Goal: Information Seeking & Learning: Learn about a topic

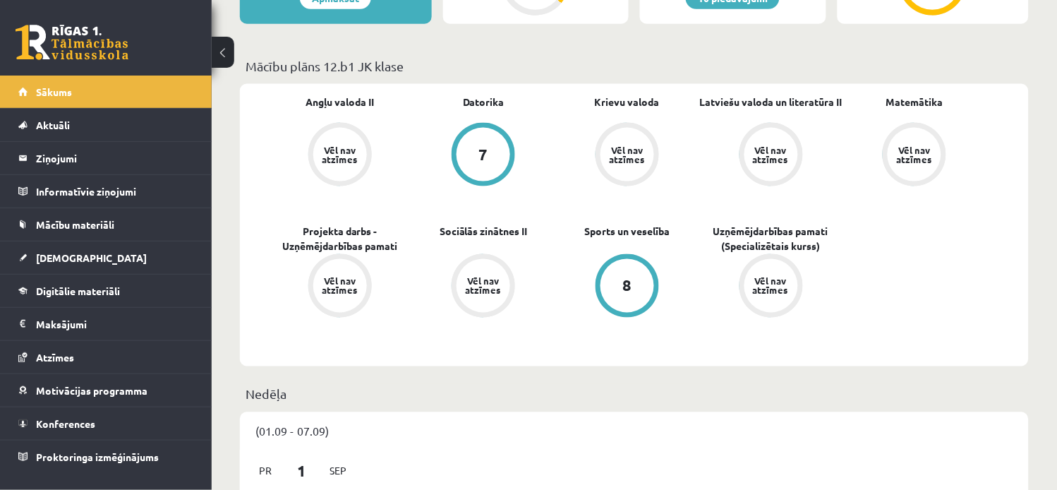
scroll to position [397, 0]
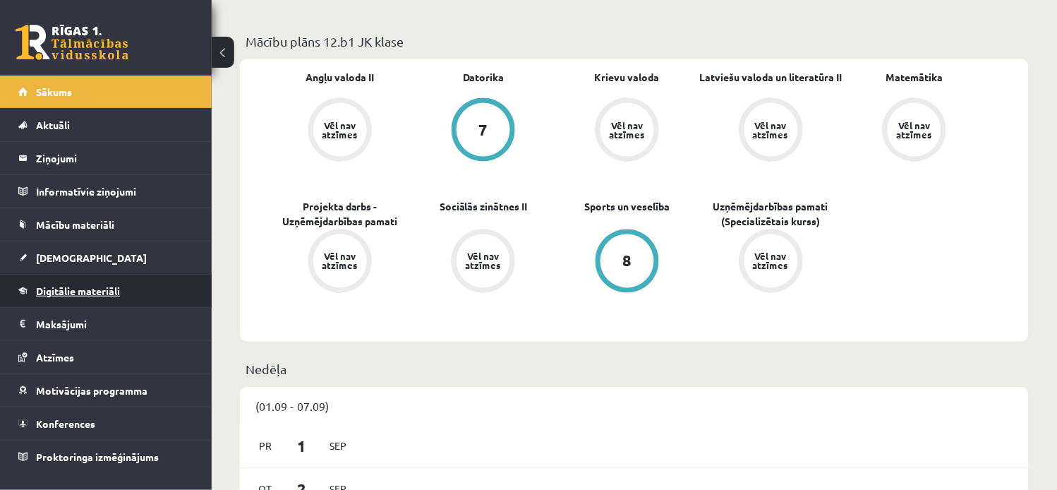
click at [114, 290] on span "Digitālie materiāli" at bounding box center [78, 290] width 84 height 13
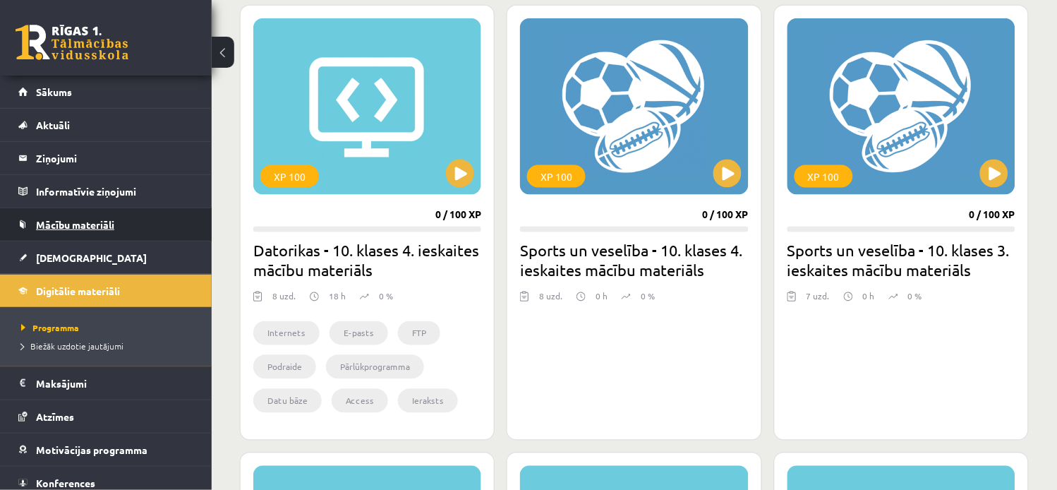
click at [107, 212] on link "Mācību materiāli" at bounding box center [106, 224] width 176 height 32
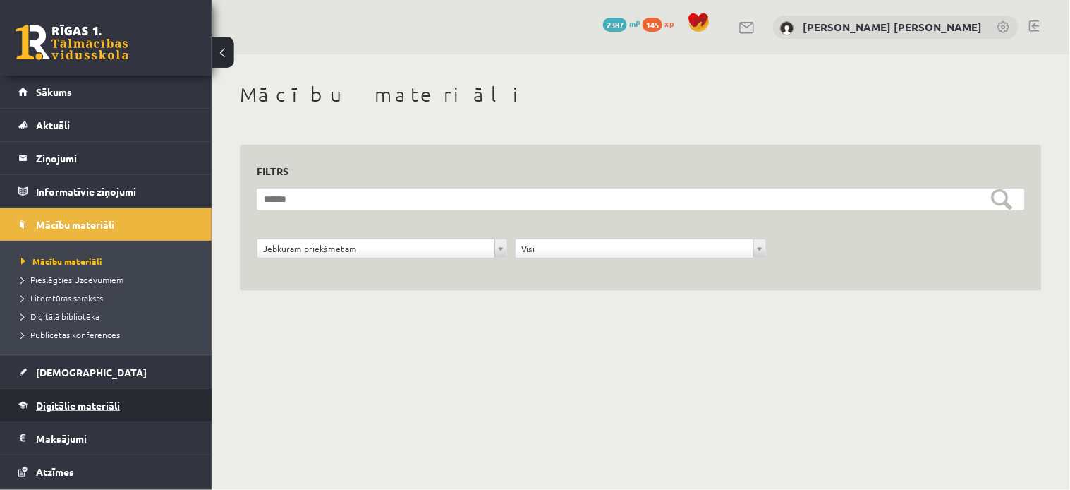
click at [116, 404] on span "Digitālie materiāli" at bounding box center [78, 405] width 84 height 13
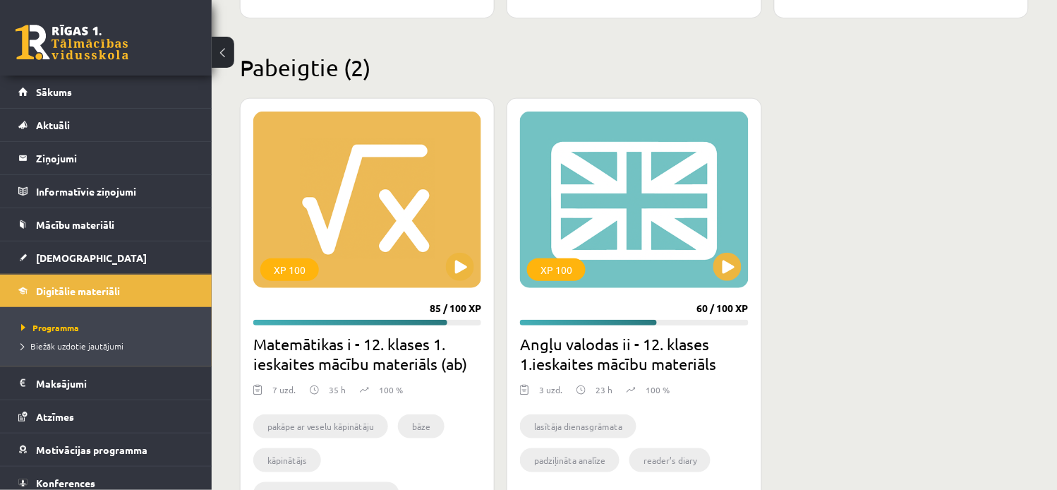
scroll to position [1288, 0]
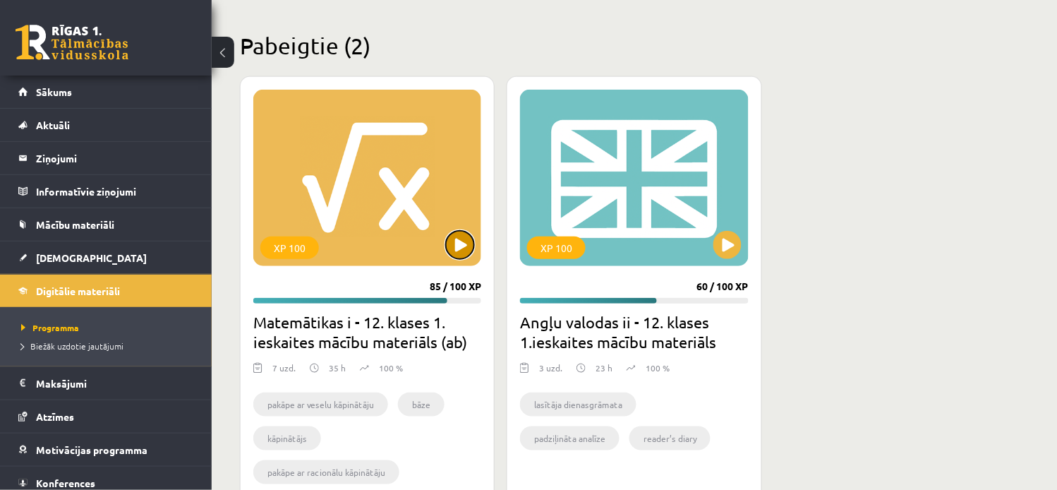
click at [454, 247] on button at bounding box center [460, 245] width 28 height 28
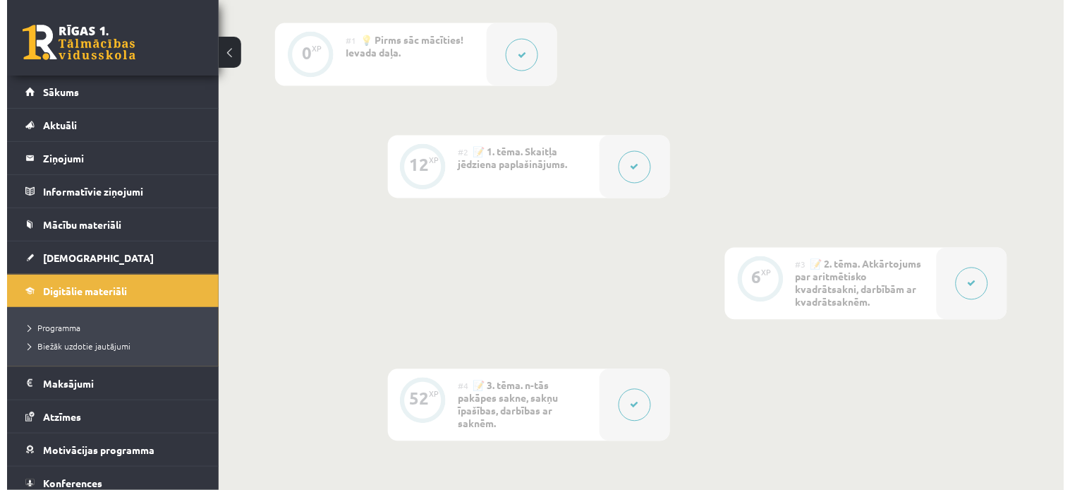
scroll to position [444, 0]
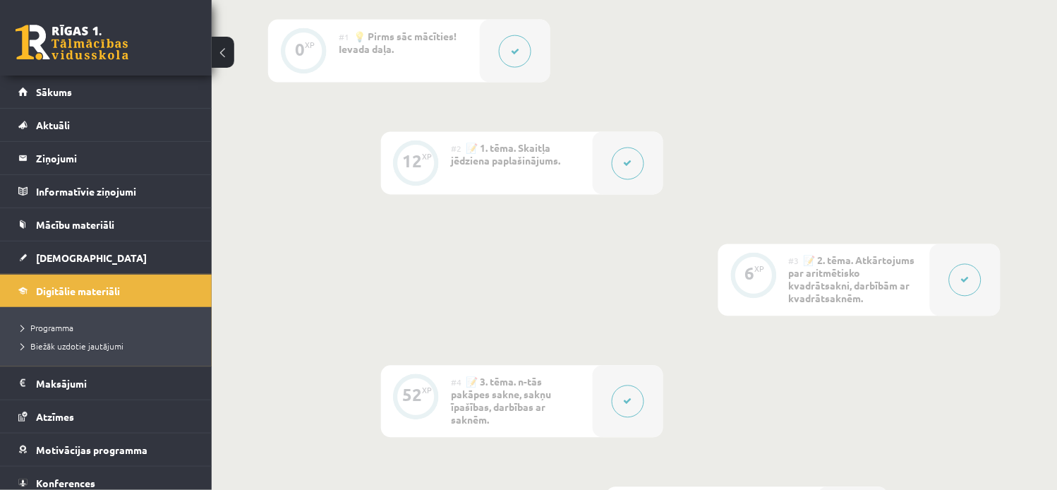
click at [631, 167] on icon at bounding box center [628, 163] width 8 height 8
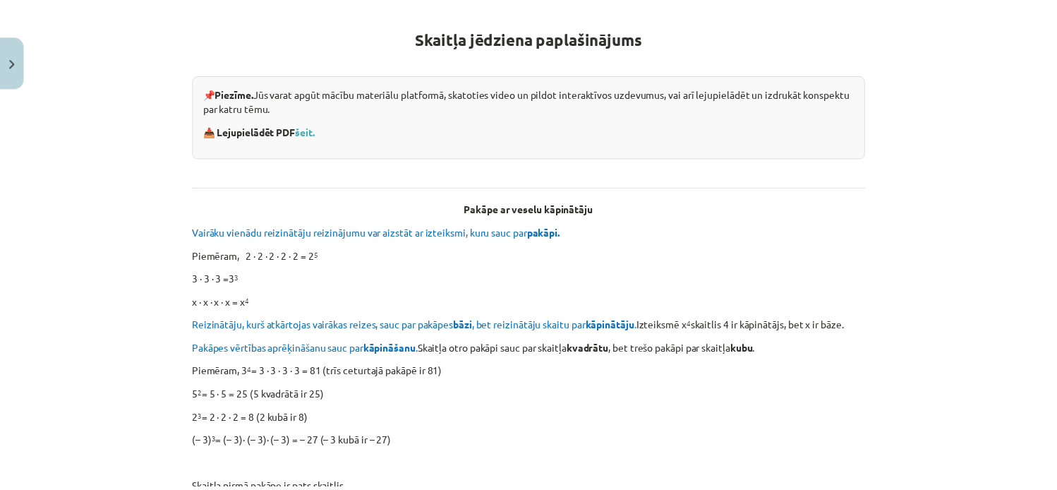
scroll to position [271, 0]
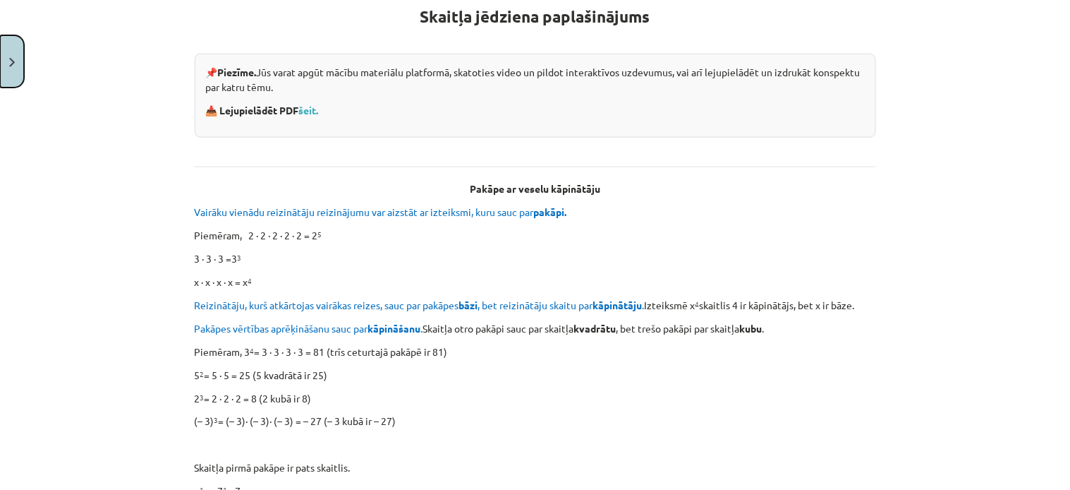
click at [18, 54] on button "Close" at bounding box center [12, 61] width 24 height 52
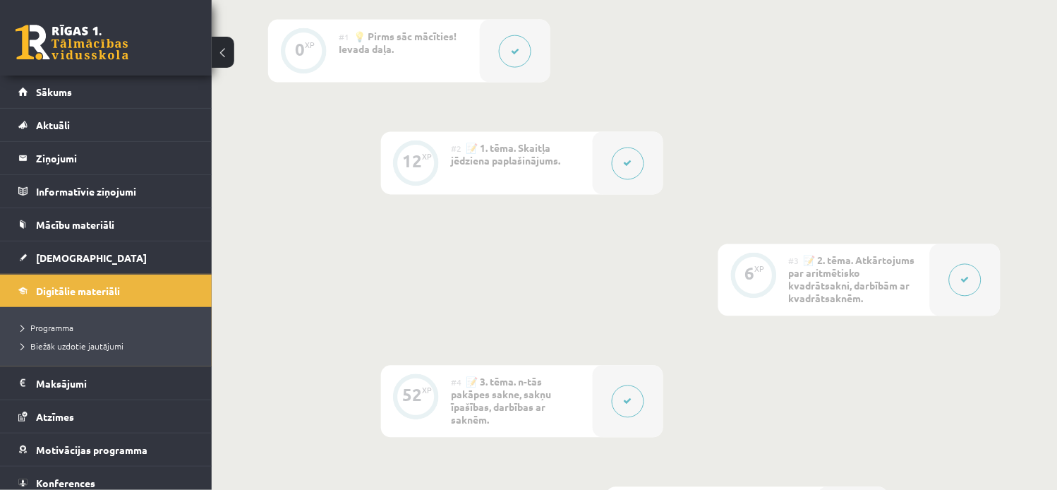
click at [92, 90] on link "Sākums" at bounding box center [106, 91] width 176 height 32
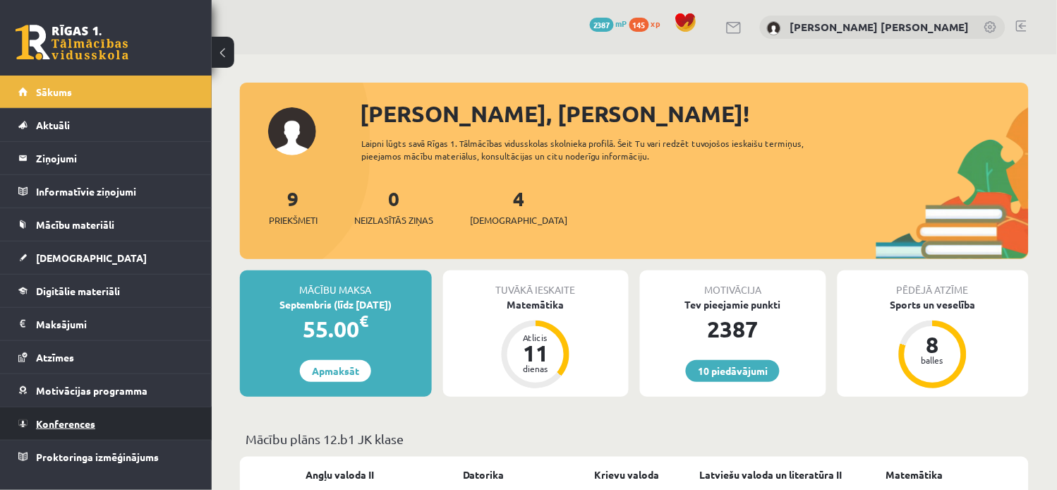
click at [75, 420] on span "Konferences" at bounding box center [65, 423] width 59 height 13
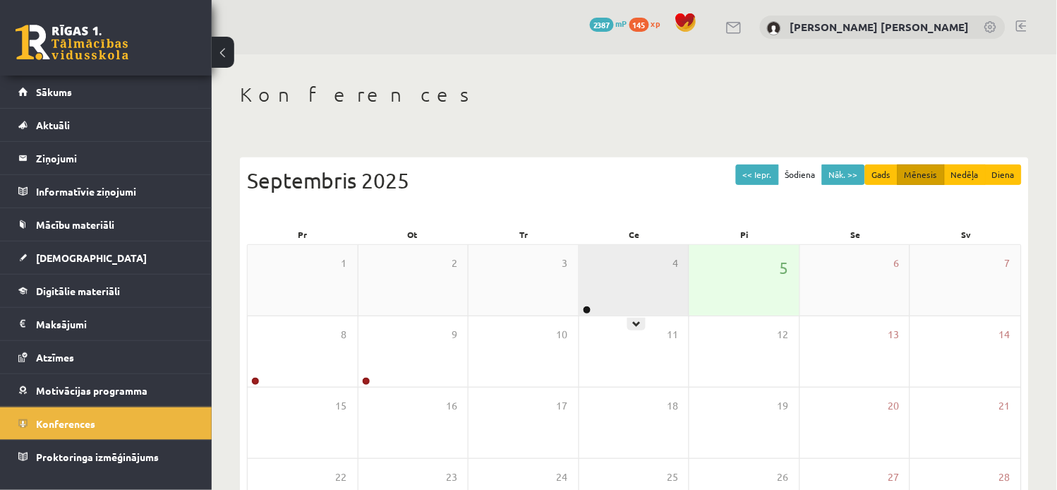
click at [617, 277] on div "4" at bounding box center [634, 280] width 110 height 71
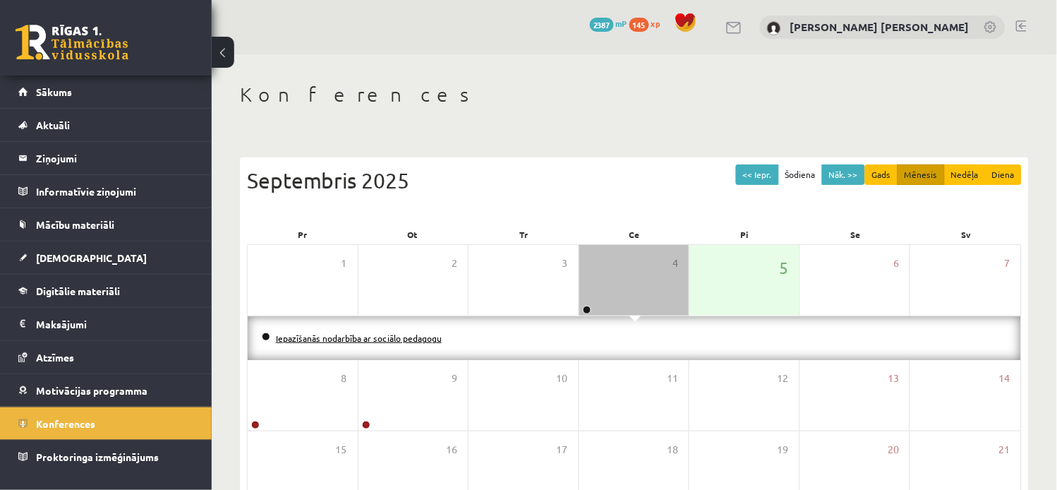
click at [409, 337] on link "Iepazīšanās nodarbība ar sociālo pedagogu" at bounding box center [359, 337] width 166 height 11
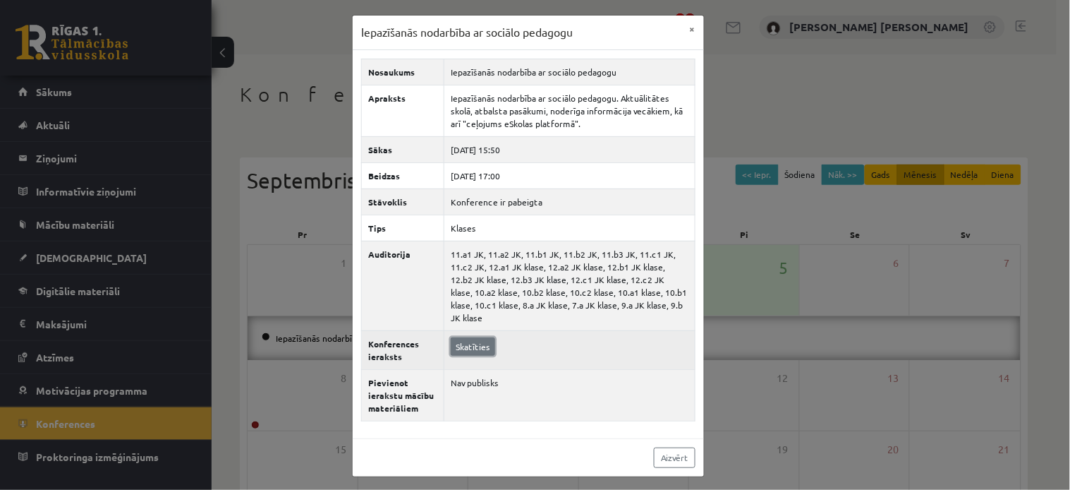
click at [480, 337] on link "Skatīties" at bounding box center [473, 346] width 44 height 18
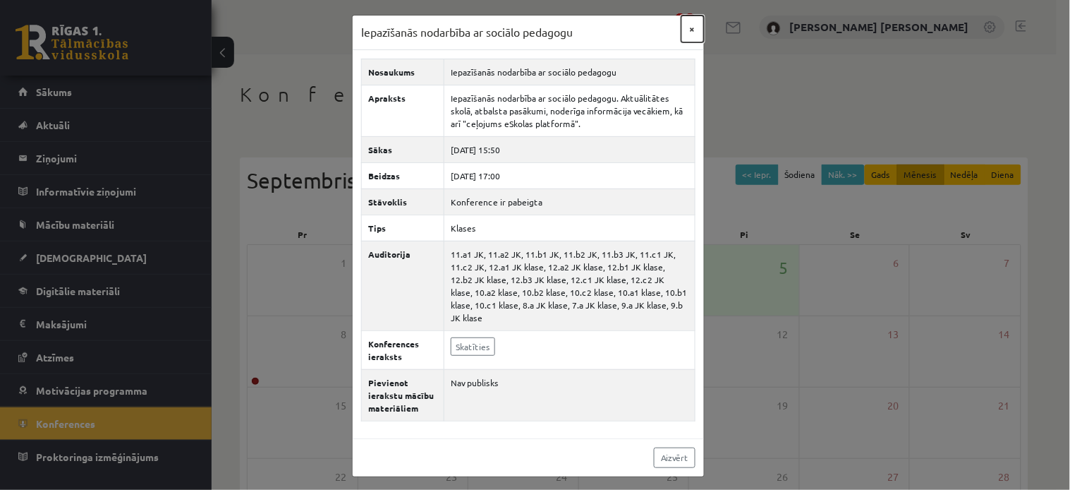
click at [689, 23] on button "×" at bounding box center [693, 29] width 23 height 27
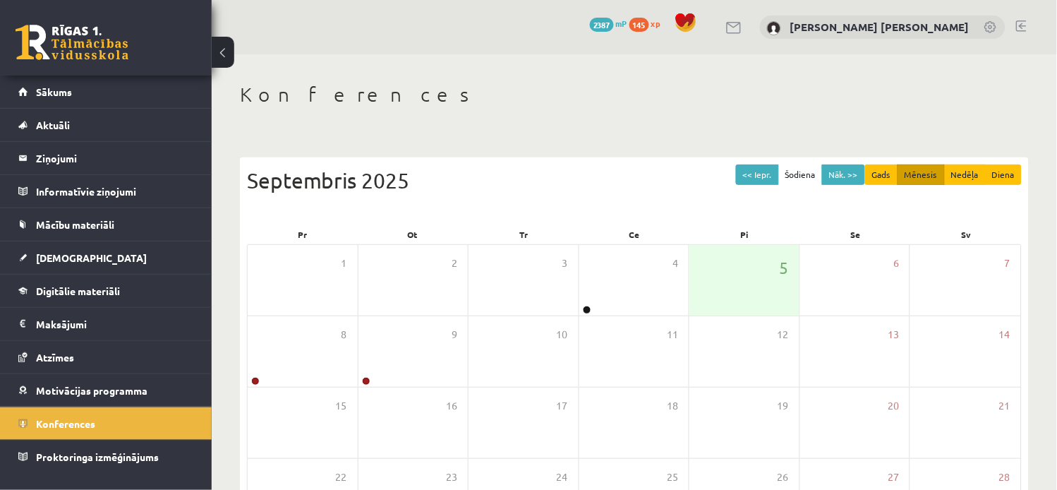
scroll to position [184, 0]
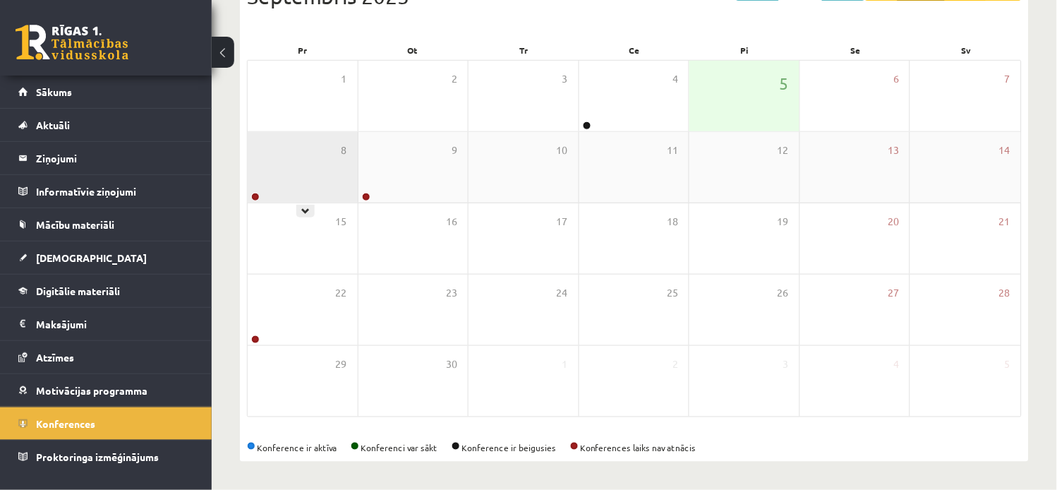
click at [304, 178] on div "8" at bounding box center [303, 167] width 110 height 71
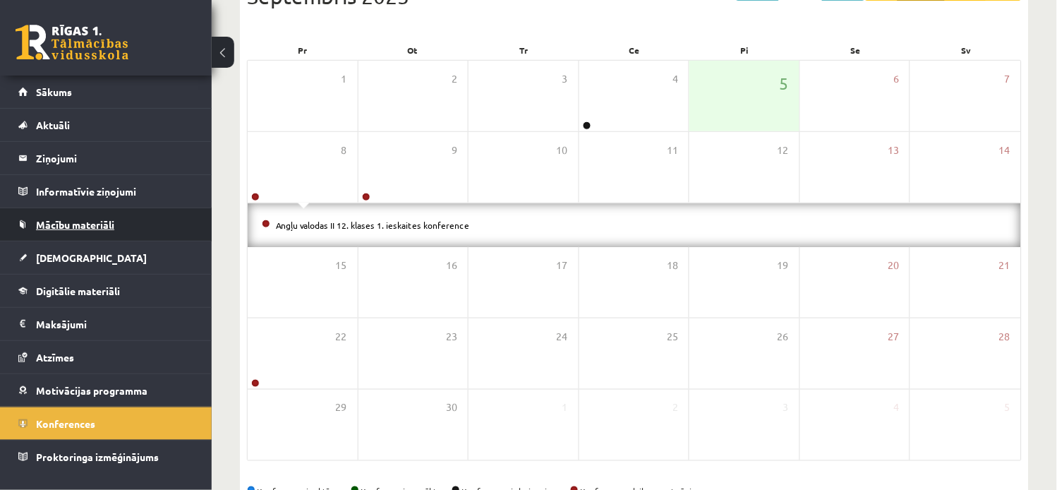
click at [99, 229] on link "Mācību materiāli" at bounding box center [106, 224] width 176 height 32
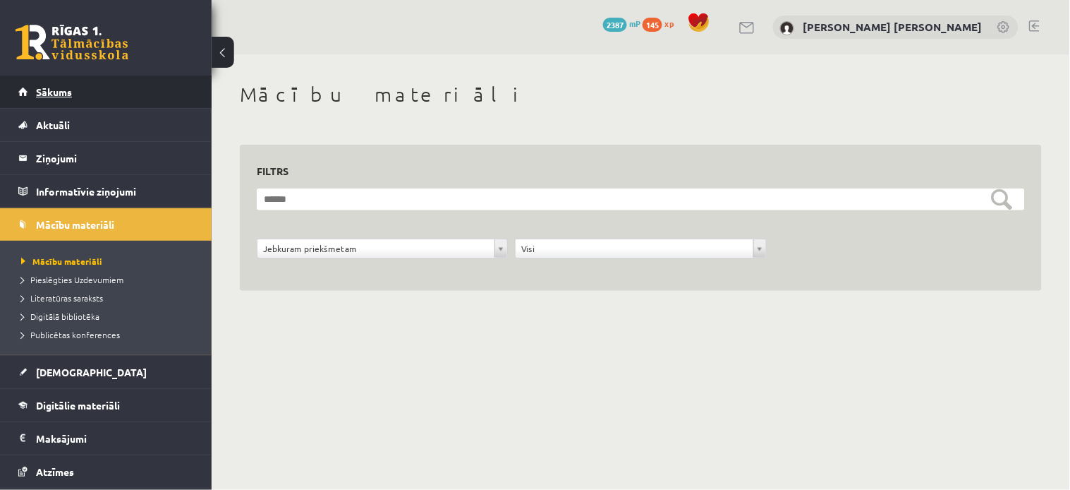
click at [75, 92] on link "Sākums" at bounding box center [106, 91] width 176 height 32
